Goal: Find specific page/section: Find specific page/section

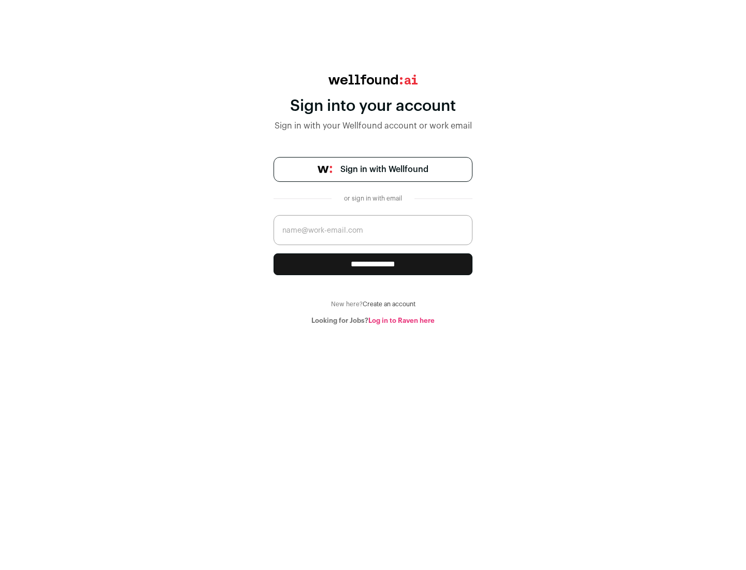
click at [384, 169] on span "Sign in with Wellfound" at bounding box center [384, 169] width 88 height 12
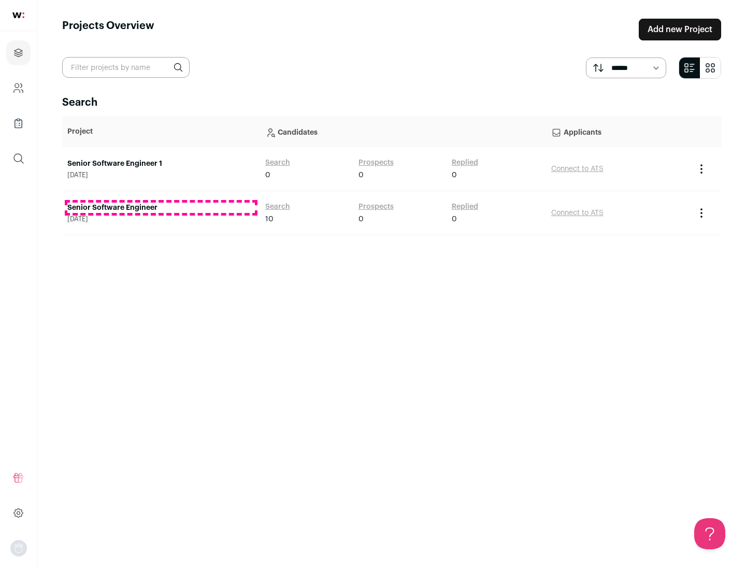
click at [161, 208] on link "Senior Software Engineer" at bounding box center [160, 208] width 187 height 10
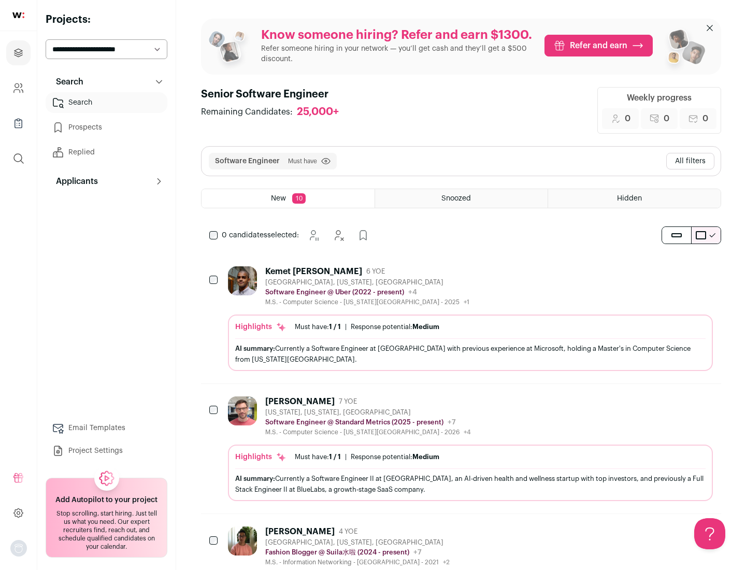
scroll to position [34, 0]
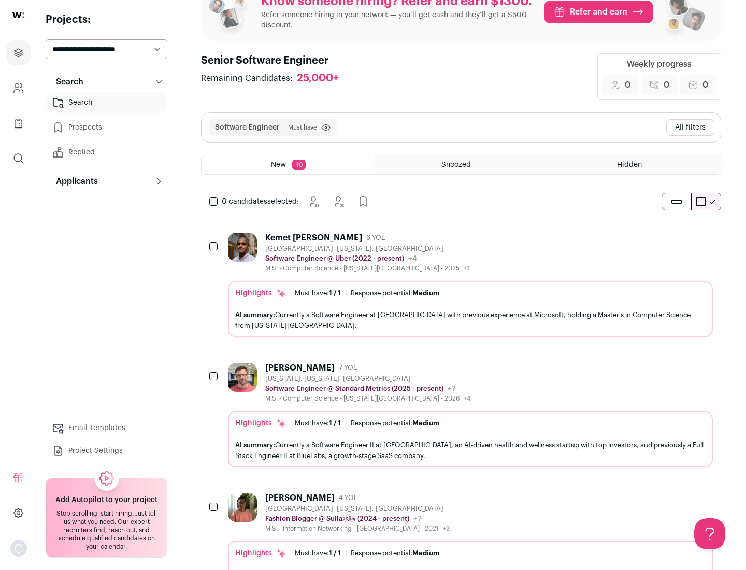
click at [461, 285] on div "Highlights Must have: 1 / 1 How many must haves have been fulfilled? | Response…" at bounding box center [470, 309] width 485 height 56
